Goal: Information Seeking & Learning: Learn about a topic

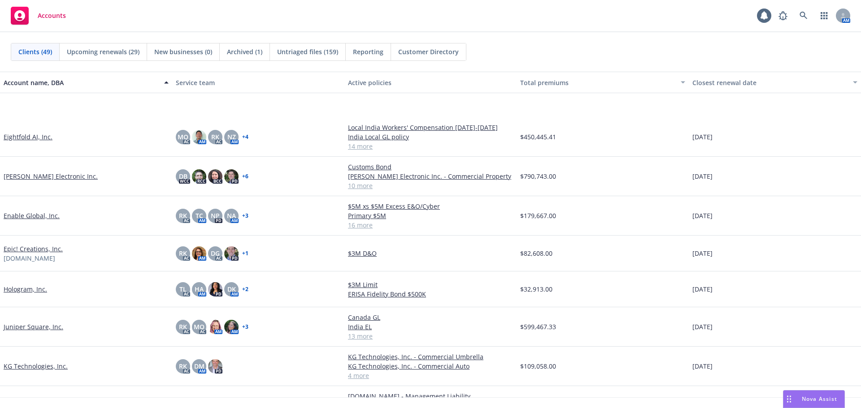
scroll to position [583, 0]
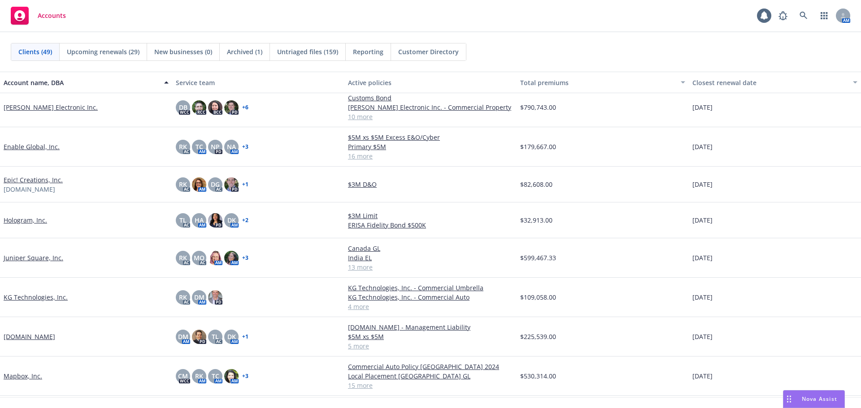
click at [35, 219] on link "Hologram, Inc." at bounding box center [25, 220] width 43 height 9
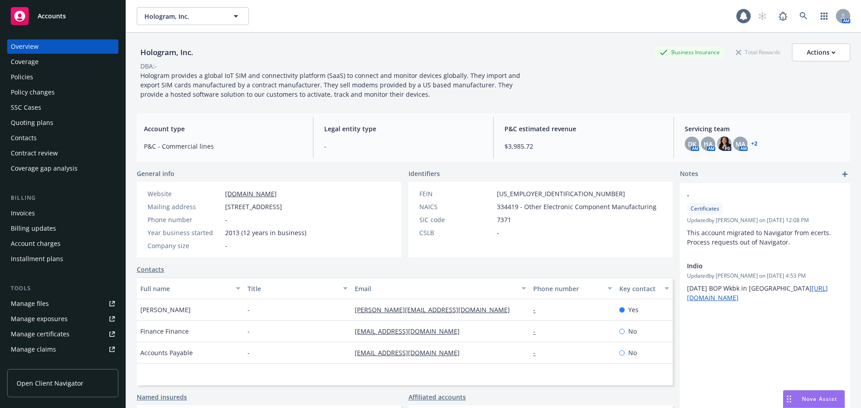
click at [82, 86] on div "Policy changes" at bounding box center [63, 92] width 104 height 14
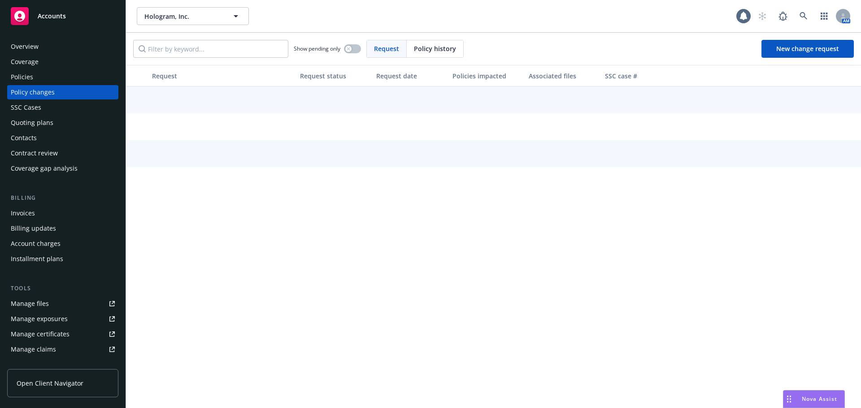
click at [83, 78] on div "Policies" at bounding box center [63, 77] width 104 height 14
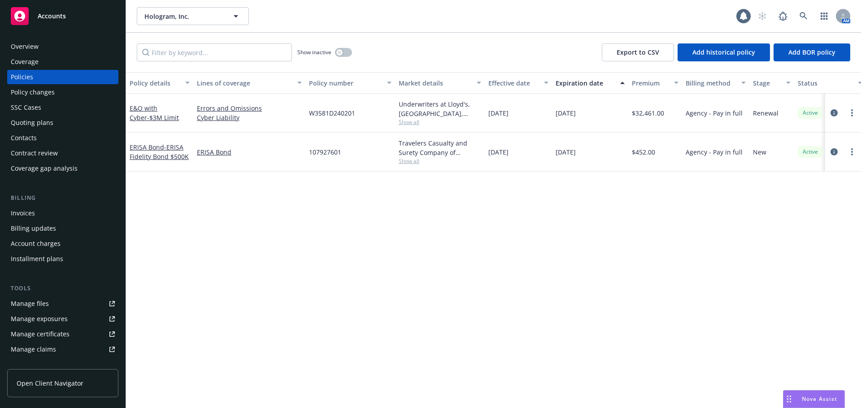
click at [78, 26] on link "Accounts" at bounding box center [62, 16] width 111 height 25
